Goal: Information Seeking & Learning: Learn about a topic

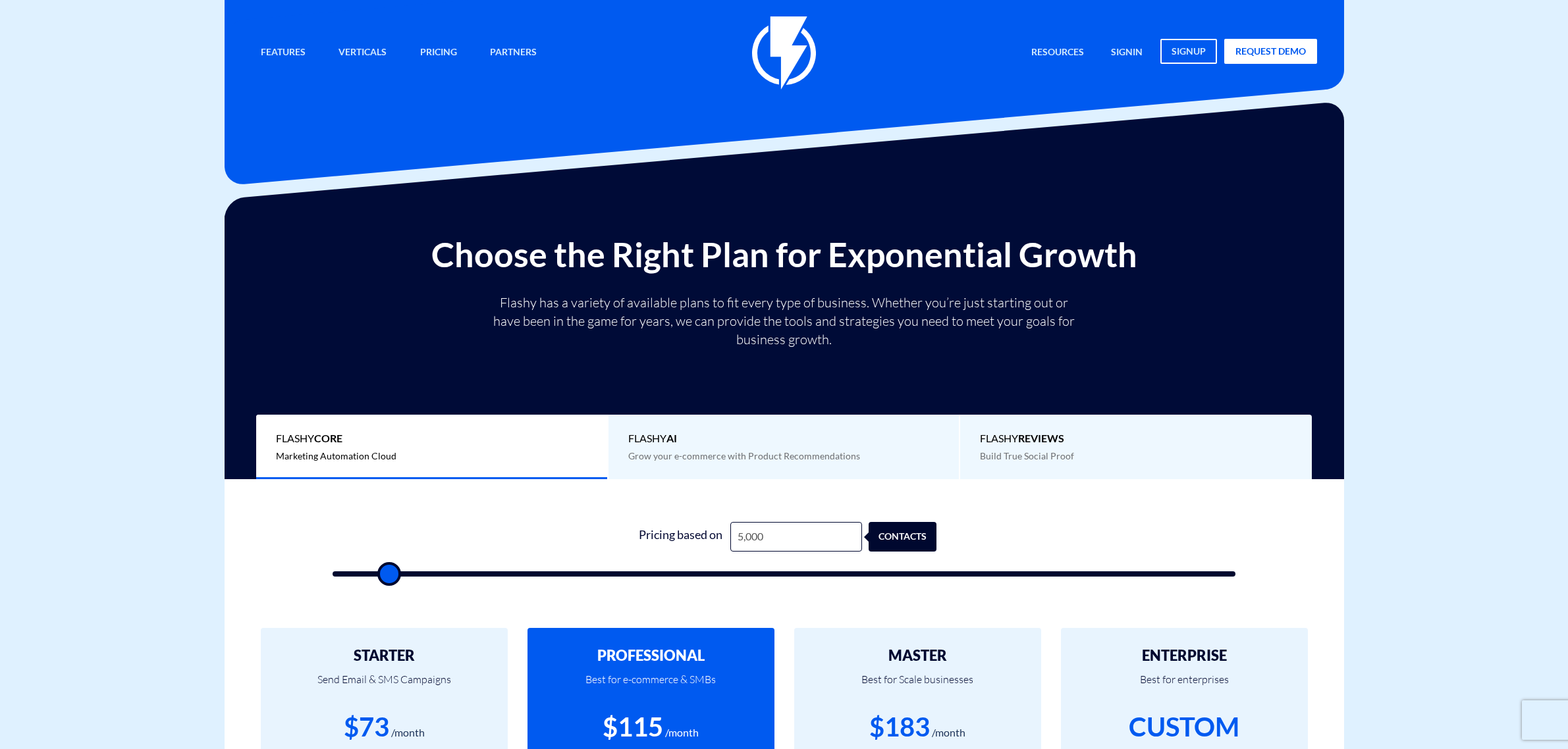
type input "50,000"
type input "50000"
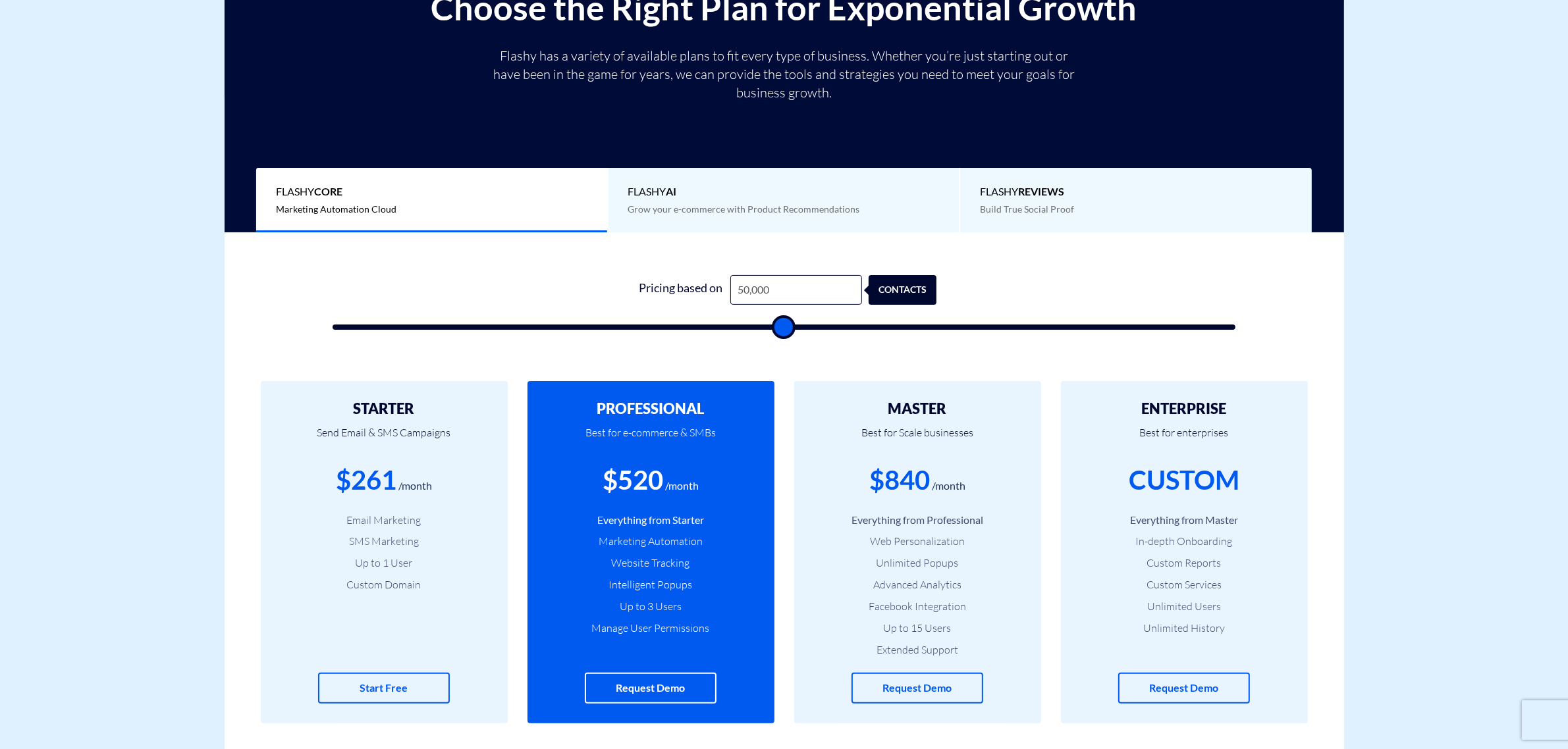
type input "50,000"
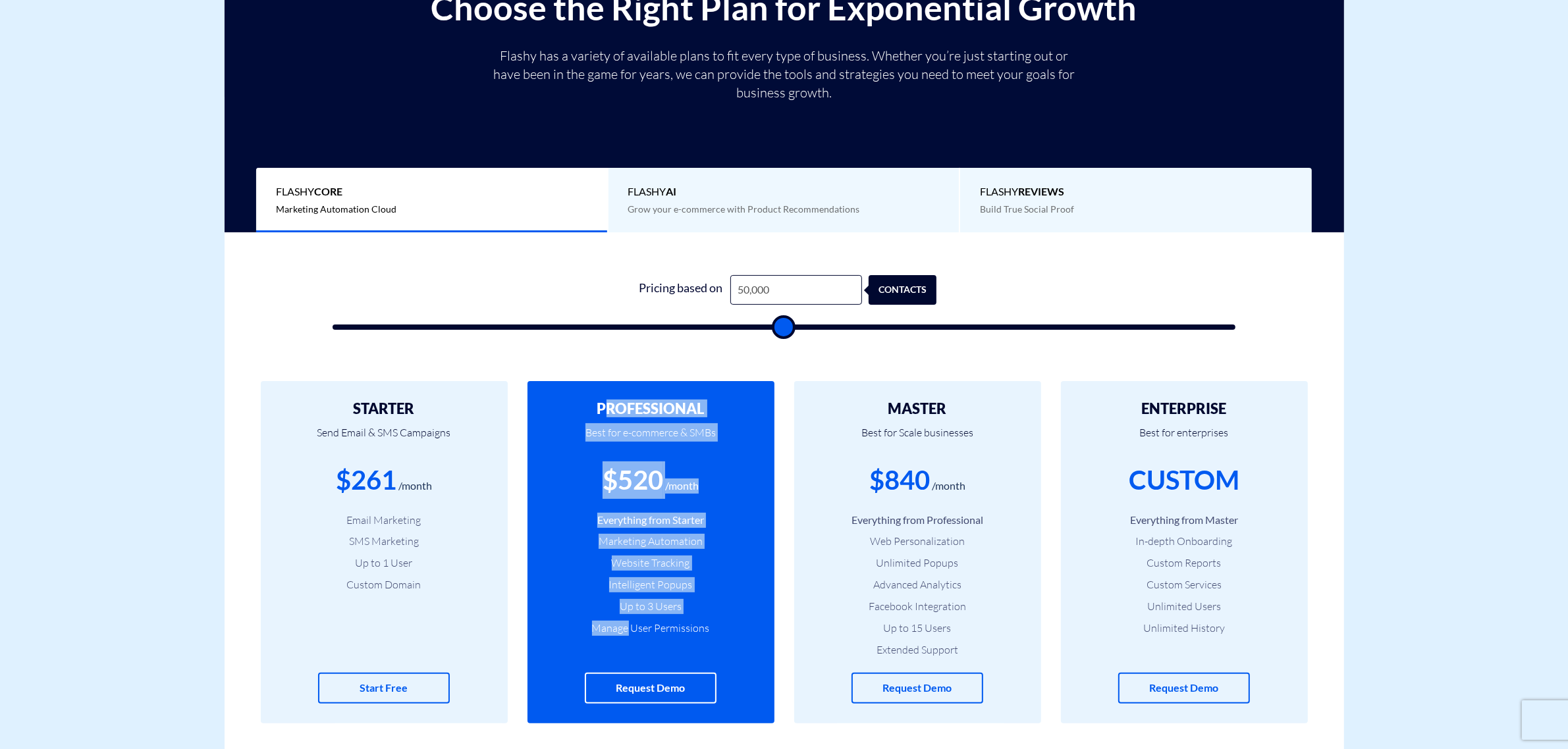
drag, startPoint x: 608, startPoint y: 396, endPoint x: 630, endPoint y: 621, distance: 226.1
click at [630, 621] on div "PROFESSIONAL Best for e-commerce & SMBs $520 /month Everything from Starter Mar…" at bounding box center [650, 552] width 247 height 343
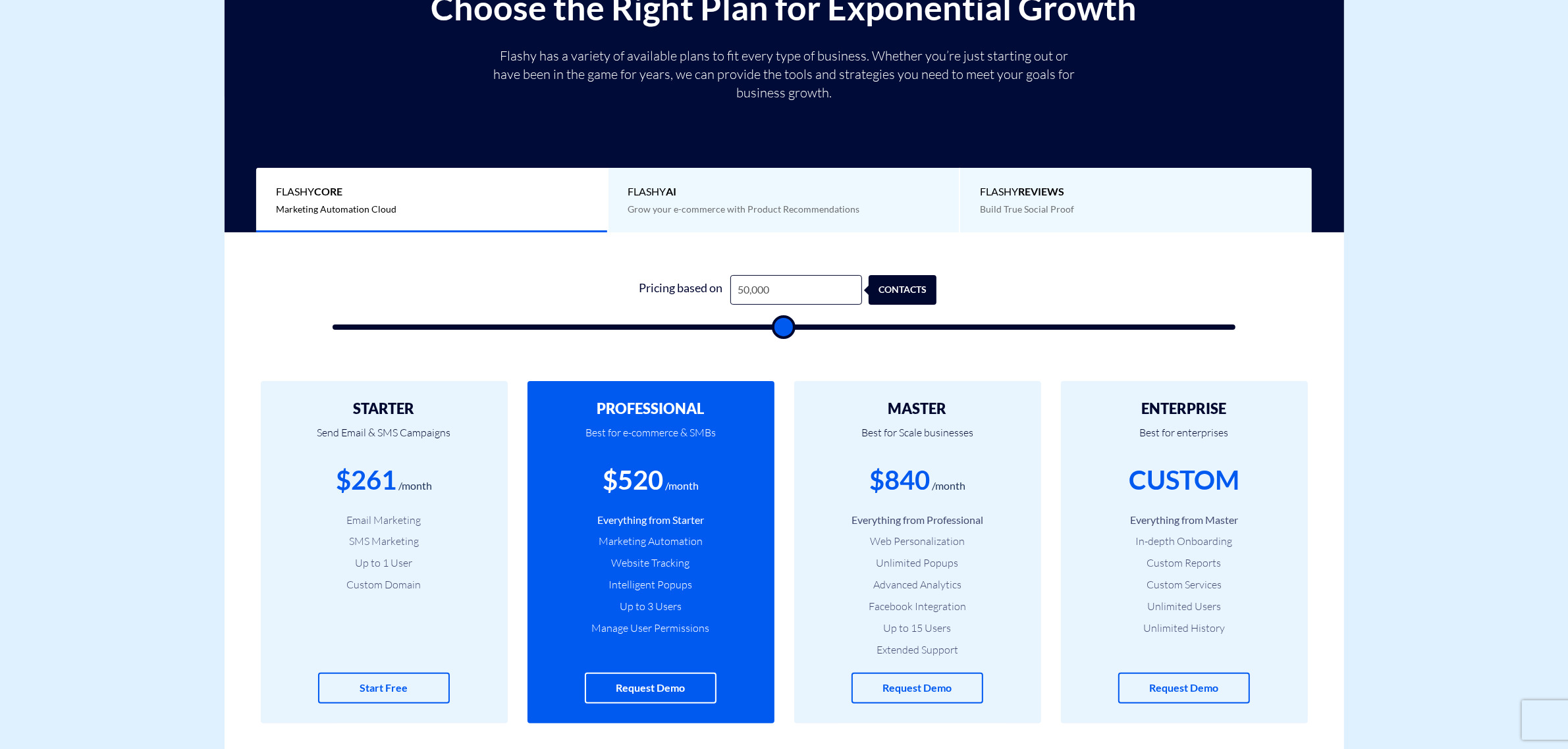
click at [646, 628] on li "Manage User Permissions" at bounding box center [650, 628] width 207 height 15
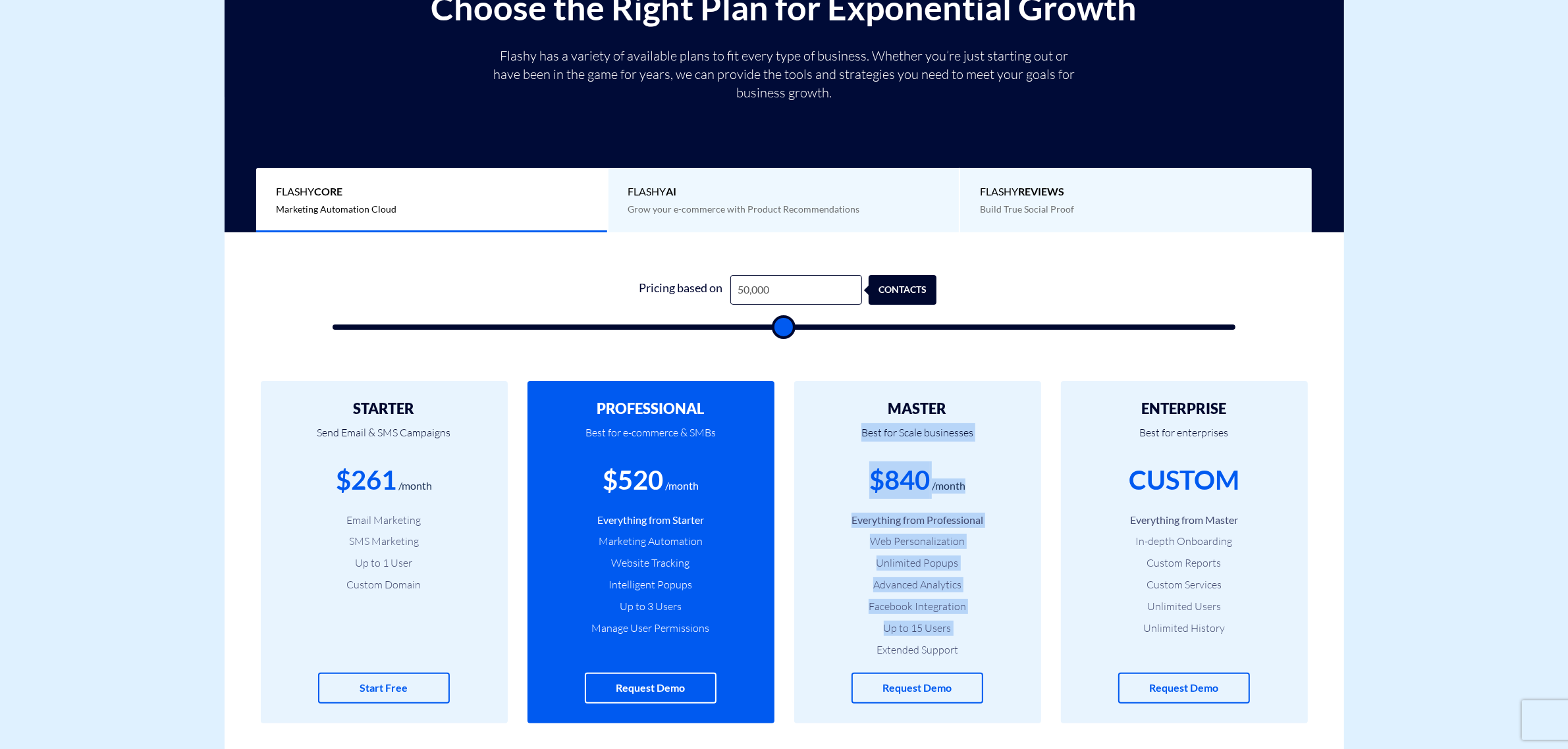
drag, startPoint x: 867, startPoint y: 653, endPoint x: 981, endPoint y: 402, distance: 275.7
click at [981, 402] on div "MASTER Best for Scale businesses $840 /month Everything from Professional Web P…" at bounding box center [918, 552] width 247 height 343
click at [981, 402] on h2 "MASTER" at bounding box center [917, 408] width 207 height 16
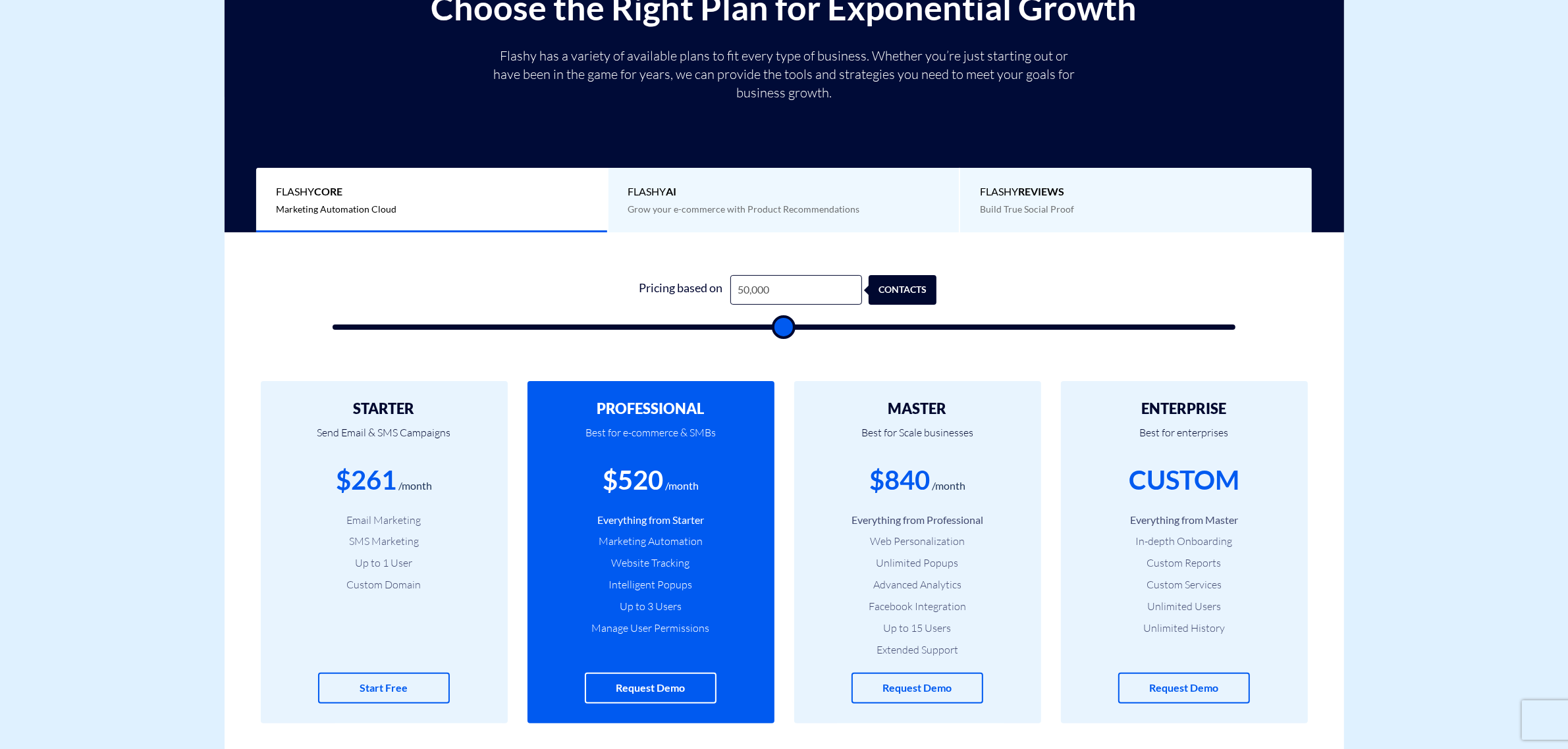
click at [981, 402] on h2 "MASTER" at bounding box center [917, 408] width 207 height 16
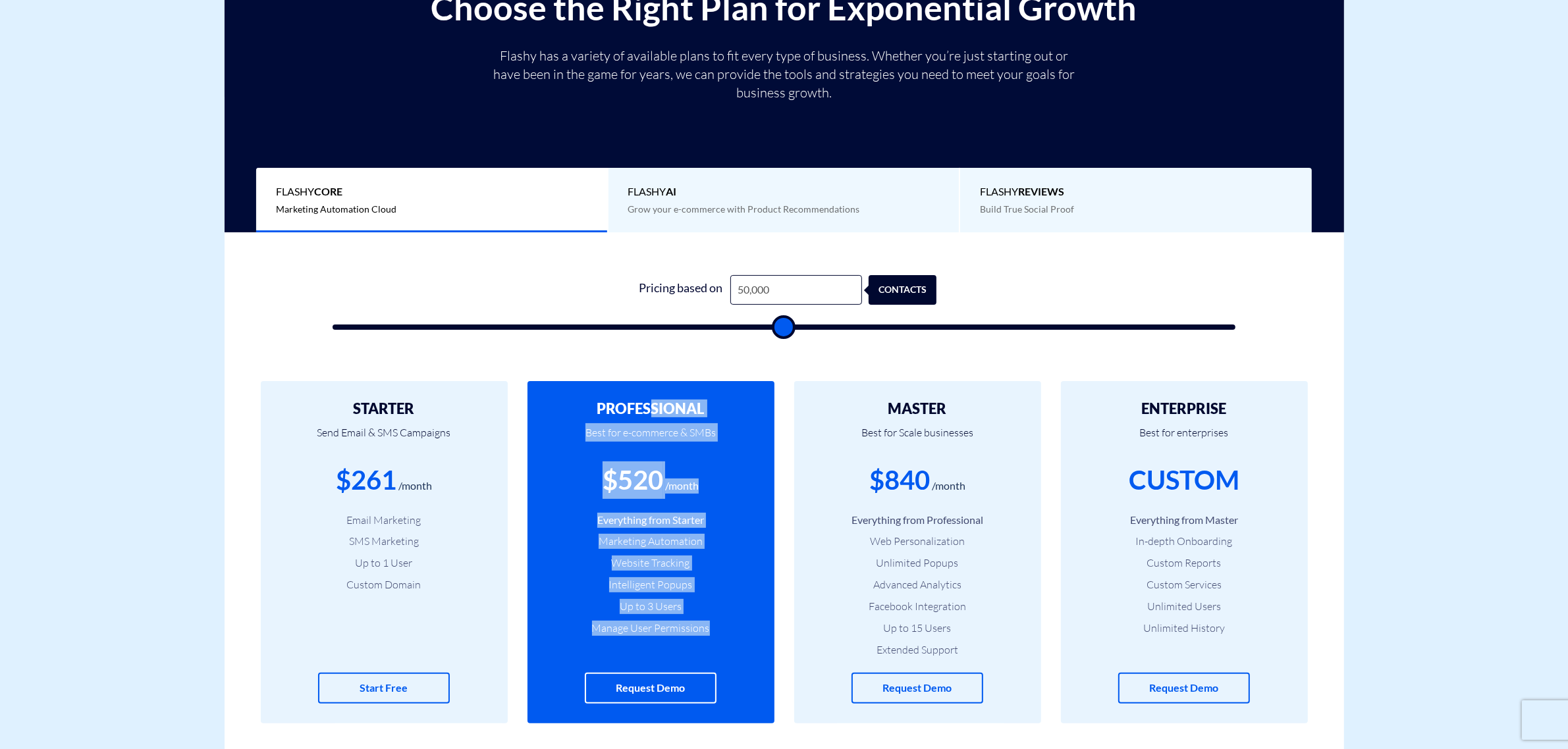
drag, startPoint x: 653, startPoint y: 396, endPoint x: 708, endPoint y: 638, distance: 248.2
click at [708, 638] on div "PROFESSIONAL Best for e-commerce & SMBs $520 /month Everything from Starter Mar…" at bounding box center [650, 552] width 247 height 343
click at [708, 637] on div "PROFESSIONAL Best for e-commerce & SMBs $520 /month Everything from Starter Mar…" at bounding box center [650, 552] width 247 height 343
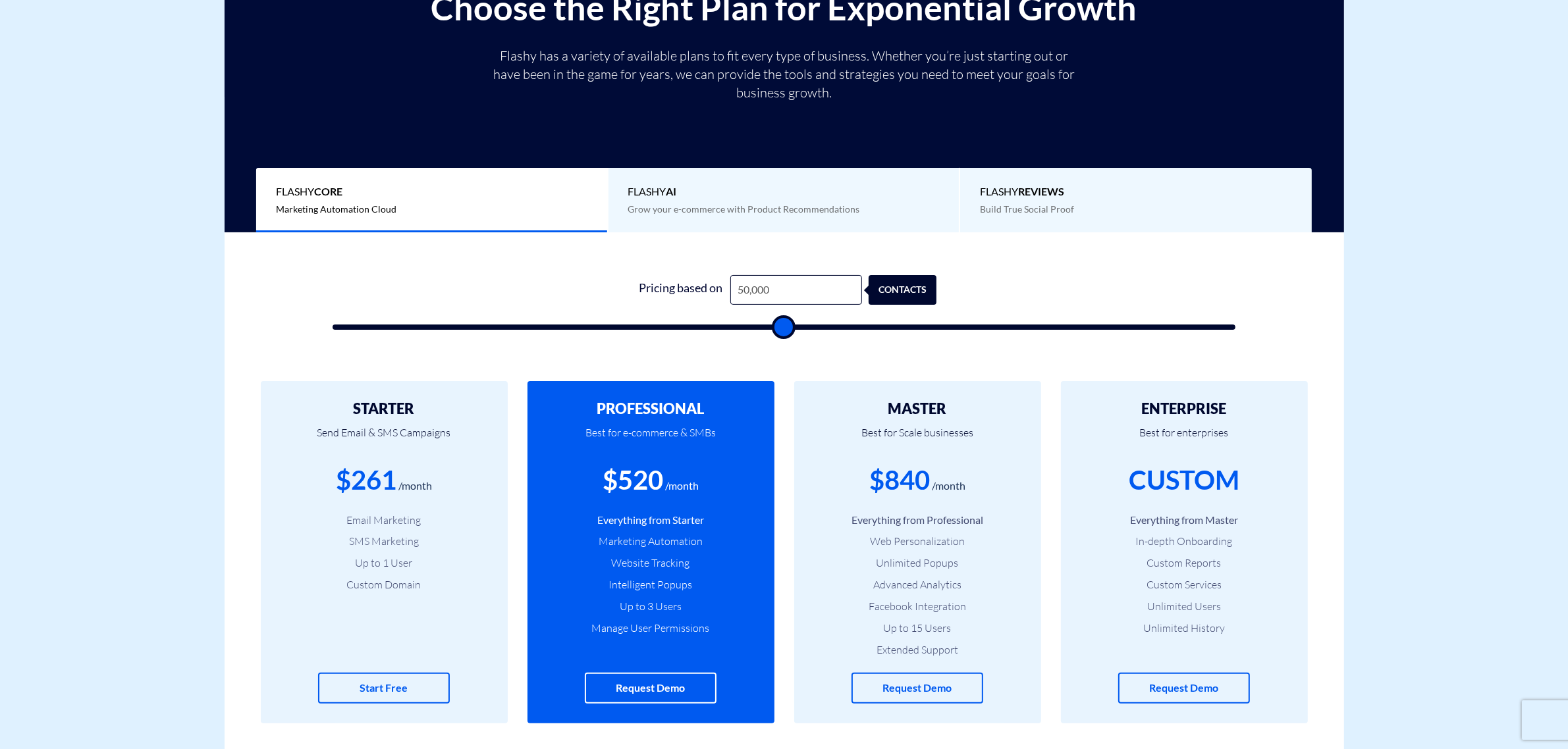
click at [706, 629] on li "Manage User Permissions" at bounding box center [650, 628] width 207 height 15
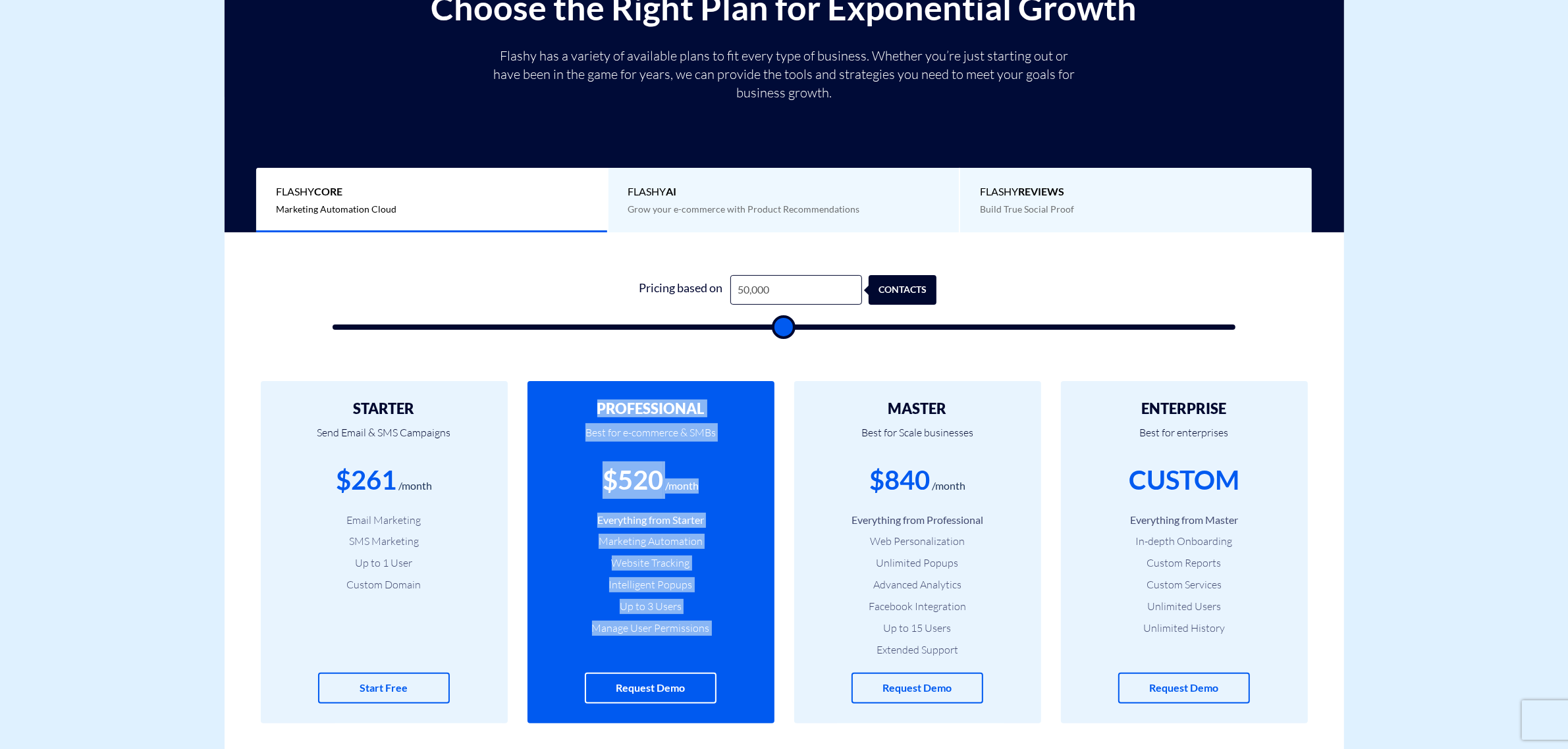
drag, startPoint x: 706, startPoint y: 629, endPoint x: 631, endPoint y: 404, distance: 237.2
click at [631, 404] on div "PROFESSIONAL Best for e-commerce & SMBs $520 /month Everything from Starter Mar…" at bounding box center [650, 552] width 247 height 343
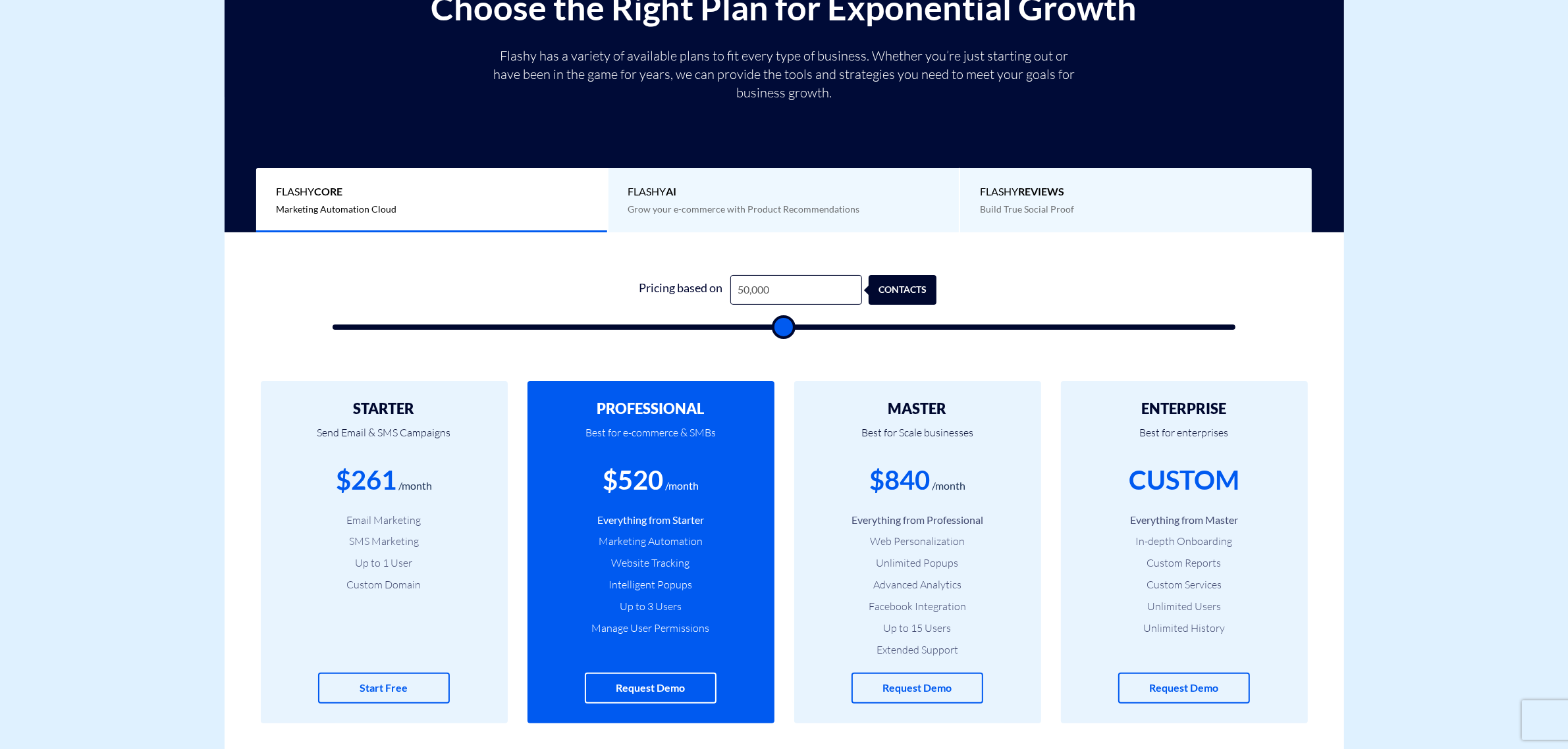
click at [991, 422] on p "Best for Scale businesses" at bounding box center [917, 438] width 207 height 44
click at [955, 406] on h2 "MASTER" at bounding box center [917, 408] width 207 height 16
click at [956, 408] on h2 "MASTER" at bounding box center [917, 408] width 207 height 16
click at [956, 409] on h2 "MASTER" at bounding box center [917, 408] width 207 height 16
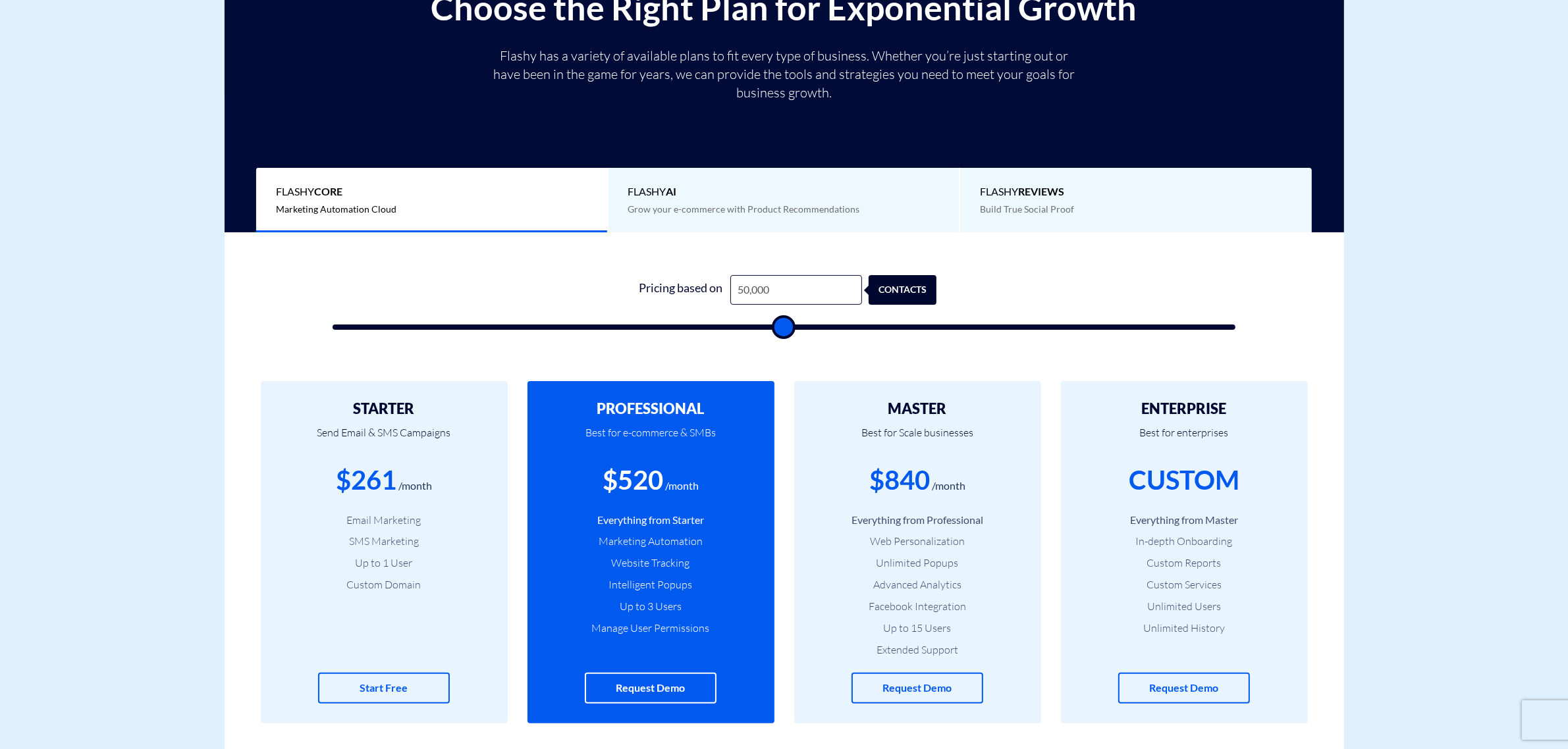
click at [937, 392] on div "MASTER Best for Scale businesses $840 /month Everything from Professional Web P…" at bounding box center [918, 552] width 247 height 343
click at [936, 415] on h2 "MASTER" at bounding box center [917, 408] width 207 height 16
click at [936, 408] on h2 "MASTER" at bounding box center [917, 408] width 207 height 16
click at [935, 418] on p "Best for Scale businesses" at bounding box center [917, 438] width 207 height 44
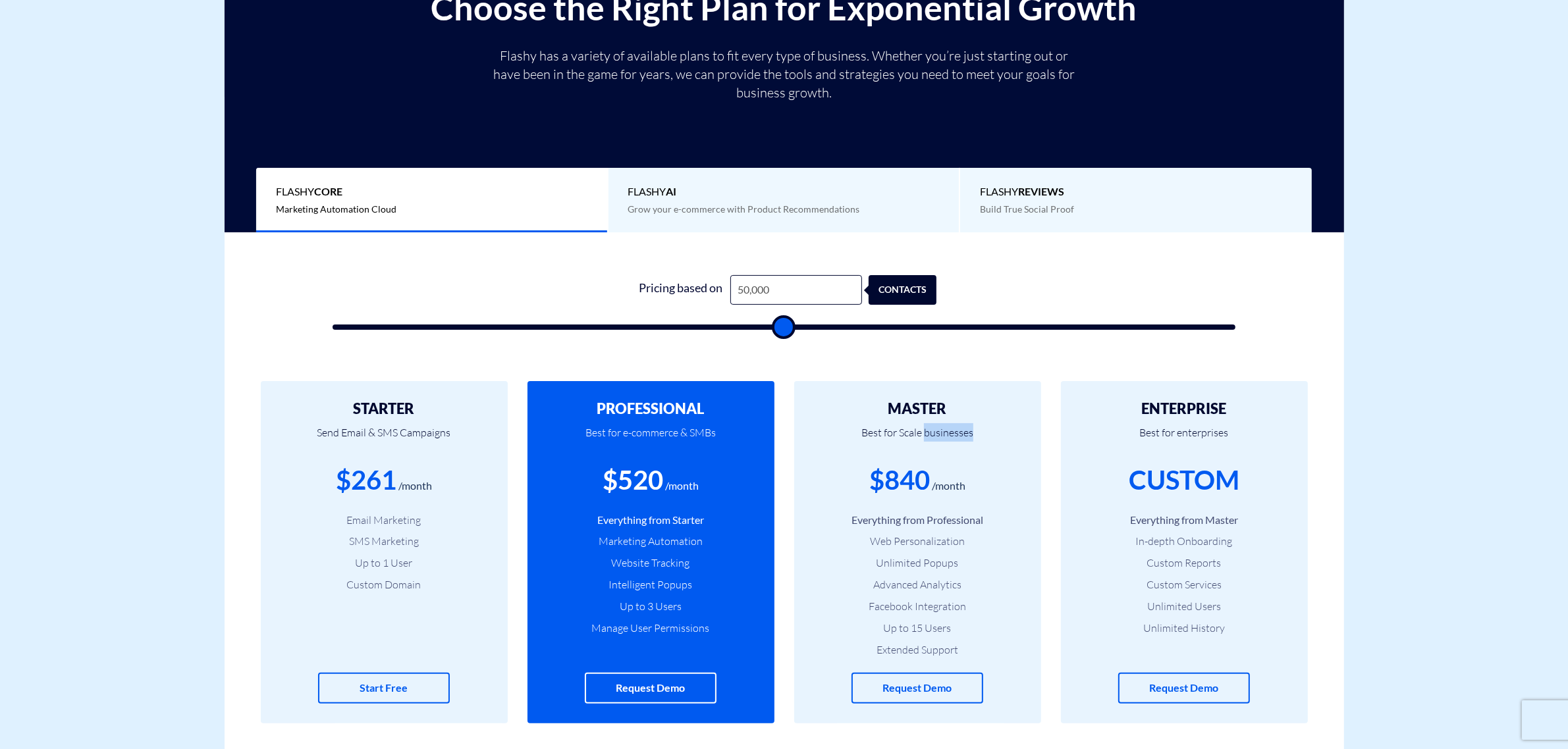
click at [937, 418] on p "Best for Scale businesses" at bounding box center [917, 438] width 207 height 44
click at [939, 425] on p "Best for Scale businesses" at bounding box center [917, 438] width 207 height 44
